Goal: Task Accomplishment & Management: Manage account settings

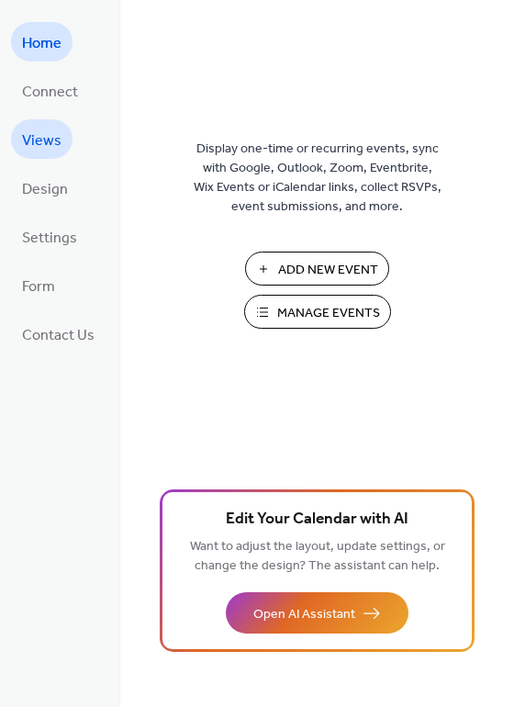
click at [53, 149] on span "Views" at bounding box center [41, 141] width 39 height 28
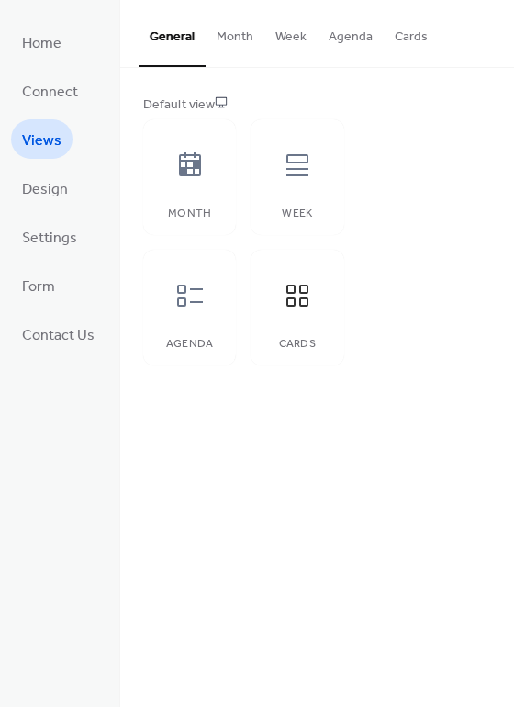
click at [239, 42] on button "Month" at bounding box center [235, 32] width 59 height 65
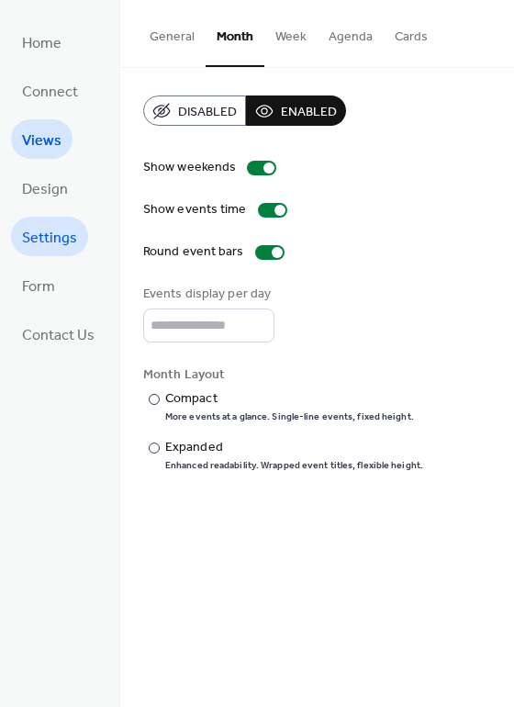
click at [47, 250] on span "Settings" at bounding box center [49, 238] width 55 height 28
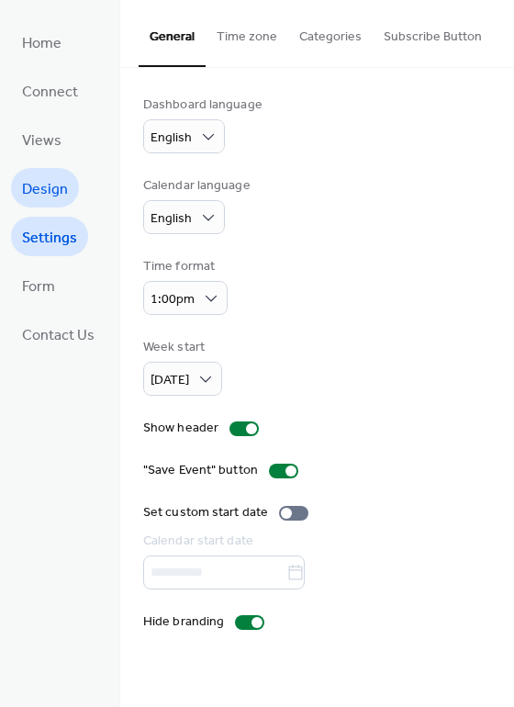
click at [54, 181] on span "Design" at bounding box center [45, 189] width 46 height 28
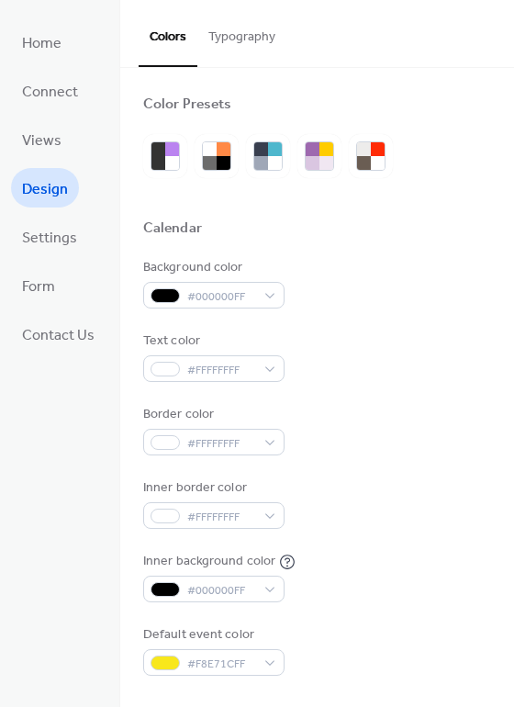
click at [37, 295] on span "Form" at bounding box center [38, 287] width 33 height 28
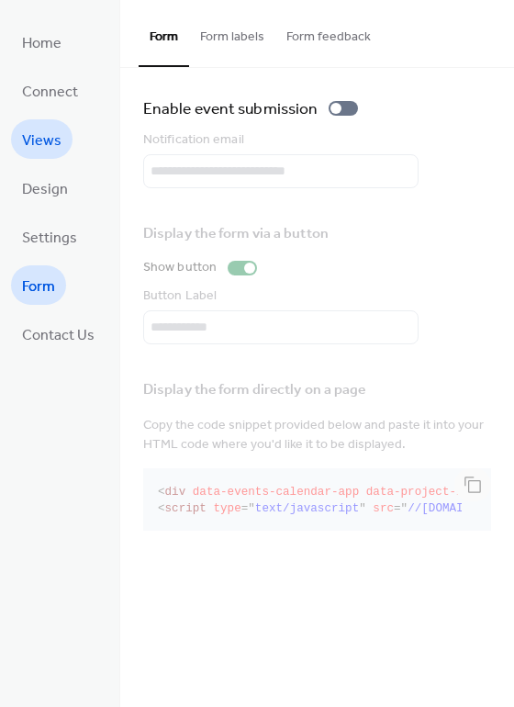
click at [43, 141] on span "Views" at bounding box center [41, 141] width 39 height 28
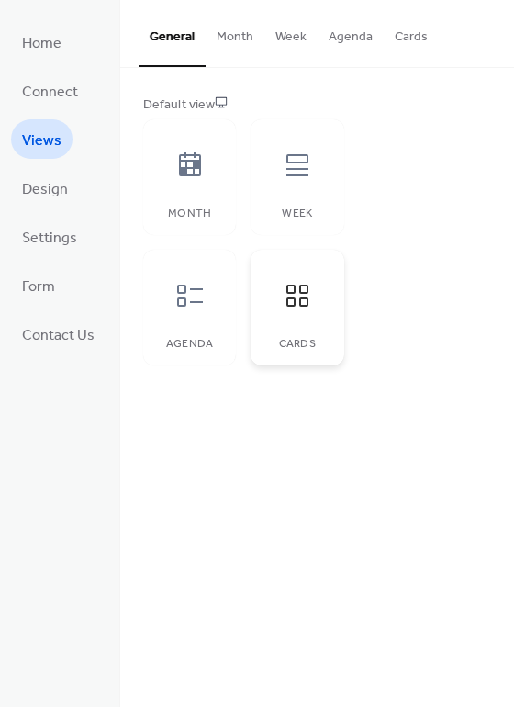
click at [282, 331] on div "Cards" at bounding box center [296, 308] width 93 height 116
click at [188, 193] on div "Month" at bounding box center [189, 177] width 93 height 116
